Goal: Task Accomplishment & Management: Complete application form

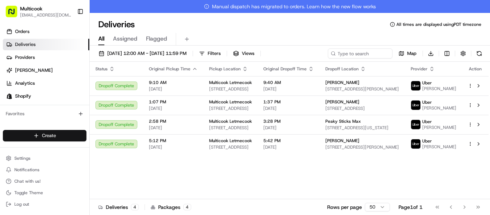
click at [51, 134] on html "Multicook [EMAIL_ADDRESS][DOMAIN_NAME] Toggle Sidebar Orders Deliveries Provide…" at bounding box center [245, 107] width 490 height 215
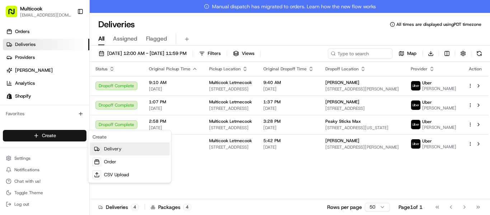
click at [120, 146] on link "Delivery" at bounding box center [130, 148] width 80 height 13
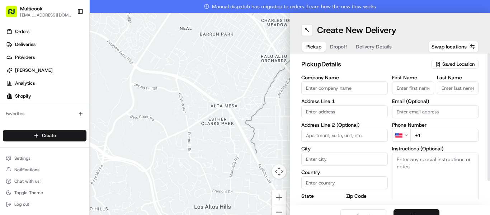
click at [452, 67] on span "Saved Location" at bounding box center [458, 64] width 32 height 6
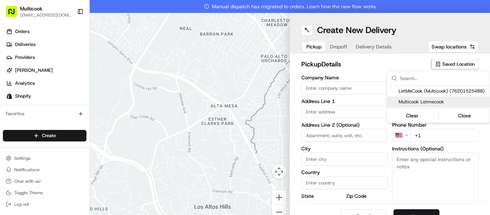
click at [444, 102] on span "Multicook Letmecook" at bounding box center [442, 102] width 88 height 6
type input "Multicook Letmecook"
type input "[STREET_ADDRESS]"
type input "[GEOGRAPHIC_DATA]"
type input "US"
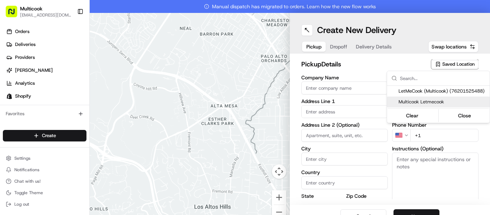
type input "CA"
type input "91423"
type input "[PERSON_NAME]"
type input "Nikityuk"
type input "[EMAIL_ADDRESS][DOMAIN_NAME]"
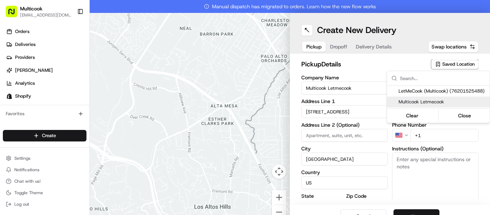
type input "[PHONE_NUMBER]"
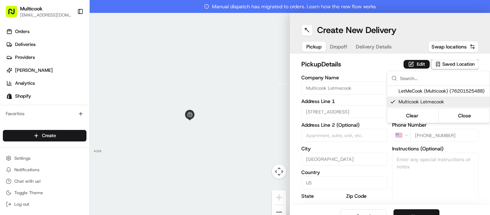
click at [416, 210] on html "Multicook [EMAIL_ADDRESS][DOMAIN_NAME] Toggle Sidebar Orders Deliveries Provide…" at bounding box center [245, 107] width 490 height 215
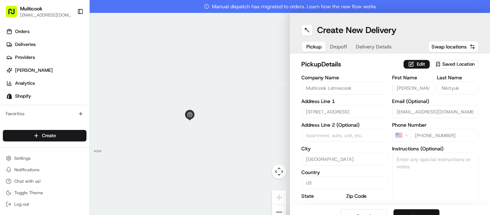
click at [416, 213] on button "Next" at bounding box center [416, 216] width 46 height 14
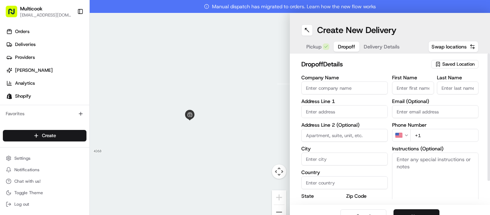
click at [413, 87] on input "First Name" at bounding box center [413, 87] width 42 height 13
paste input "[PERSON_NAME]"
click at [413, 87] on input "[PERSON_NAME]" at bounding box center [413, 87] width 42 height 13
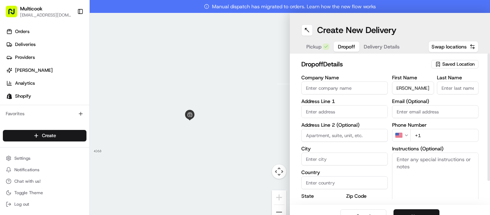
scroll to position [0, 0]
type input "[PERSON_NAME]"
click at [445, 90] on input "Last Name" at bounding box center [458, 87] width 42 height 13
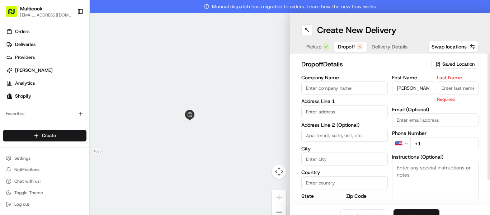
paste input "Makarova"
type input "Makarova"
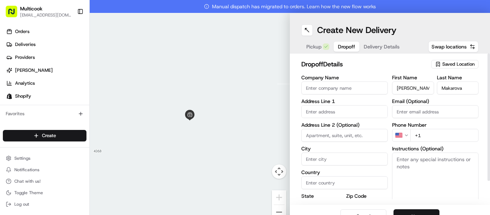
click at [422, 135] on input "+1" at bounding box center [444, 135] width 68 height 13
paste input "[PHONE_NUMBER]"
type input "[PHONE_NUMBER]"
click at [333, 108] on input "text" at bounding box center [344, 111] width 86 height 13
paste input "[STREET_ADDRESS]"
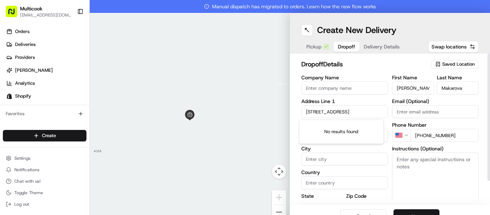
scroll to position [0, 36]
click at [341, 124] on div "[STREET_ADDRESS]" at bounding box center [340, 126] width 81 height 11
type input "[STREET_ADDRESS]"
type input "La Cañada Flintridge"
type input "[GEOGRAPHIC_DATA]"
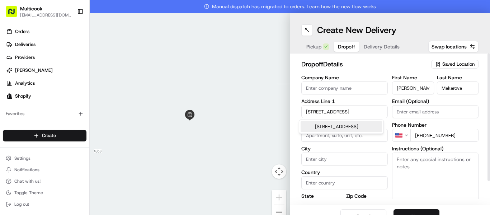
type input "CA"
type input "91011"
type input "[STREET_ADDRESS]"
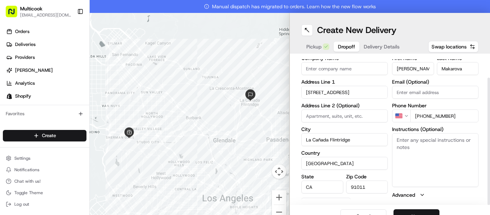
scroll to position [27, 0]
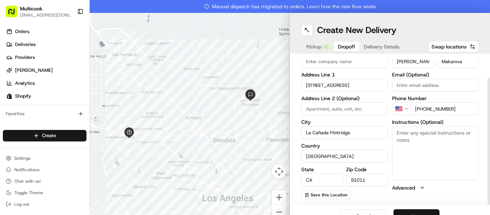
click at [413, 211] on button "Next" at bounding box center [416, 216] width 46 height 14
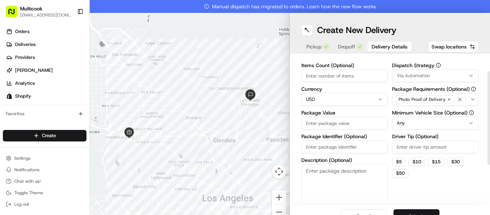
click at [320, 78] on input "Items Count (Optional)" at bounding box center [344, 75] width 86 height 13
type input "3"
click at [312, 123] on input "Package Value" at bounding box center [344, 123] width 86 height 13
type input "250"
click at [417, 212] on button "Submit" at bounding box center [416, 216] width 46 height 14
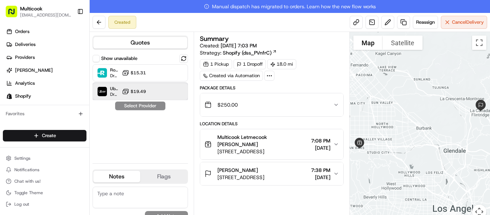
click at [165, 92] on div at bounding box center [166, 91] width 9 height 9
click at [152, 108] on button "Assign Provider" at bounding box center [140, 105] width 51 height 9
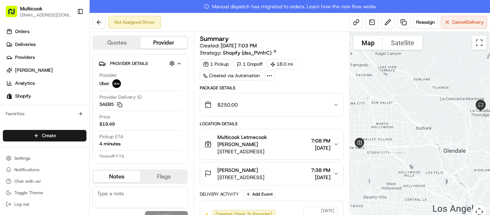
click at [341, 172] on button "[PERSON_NAME] [STREET_ADDRESS] 7:38 PM [DATE]" at bounding box center [271, 173] width 143 height 23
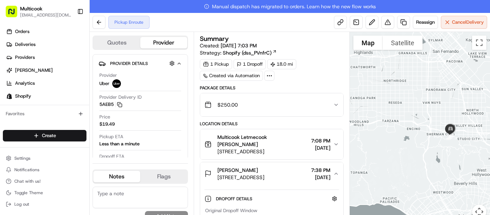
drag, startPoint x: 398, startPoint y: 152, endPoint x: 489, endPoint y: 138, distance: 92.4
click at [489, 138] on div at bounding box center [420, 129] width 140 height 195
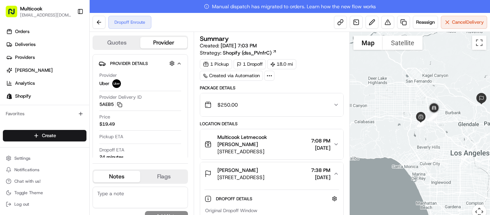
drag, startPoint x: 401, startPoint y: 122, endPoint x: 393, endPoint y: 114, distance: 11.7
click at [393, 114] on div at bounding box center [420, 129] width 140 height 195
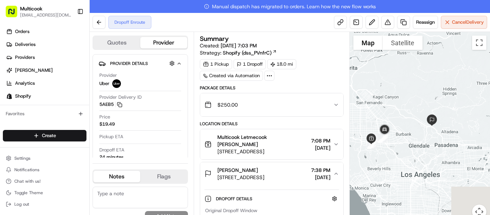
drag, startPoint x: 463, startPoint y: 127, endPoint x: 406, endPoint y: 150, distance: 61.5
click at [406, 150] on div at bounding box center [420, 129] width 140 height 195
